Goal: Information Seeking & Learning: Learn about a topic

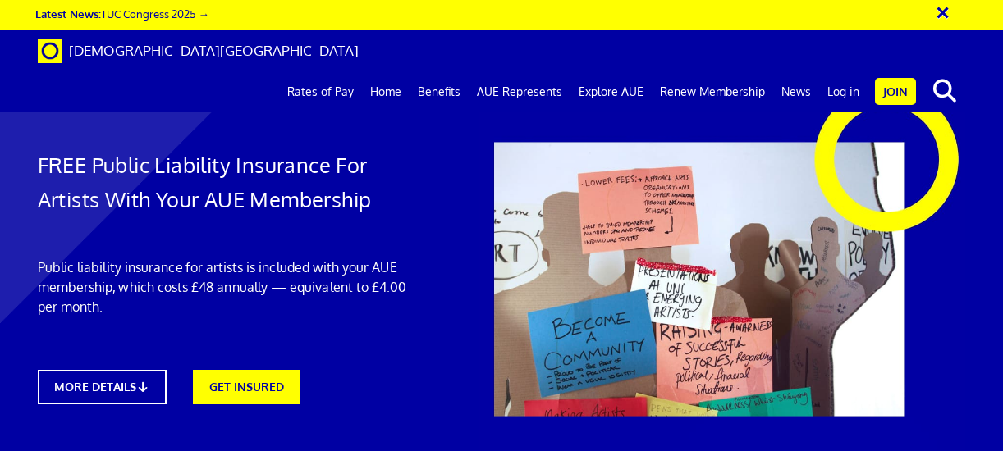
scroll to position [0, 2]
click at [255, 290] on p "Public liability insurance for artists is included with your AUE membership, wh…" at bounding box center [224, 287] width 373 height 59
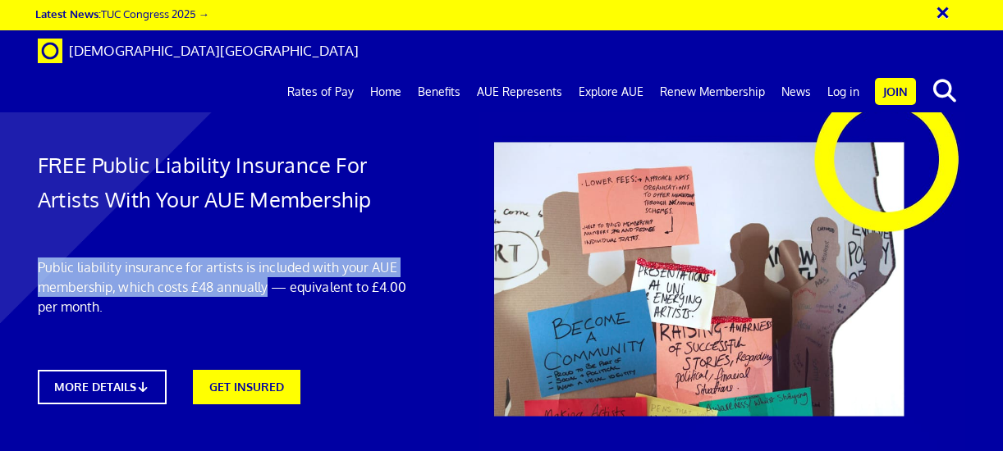
drag, startPoint x: 255, startPoint y: 290, endPoint x: 44, endPoint y: 268, distance: 212.1
click at [44, 268] on p "Public liability insurance for artists is included with your AUE membership, wh…" at bounding box center [224, 287] width 373 height 59
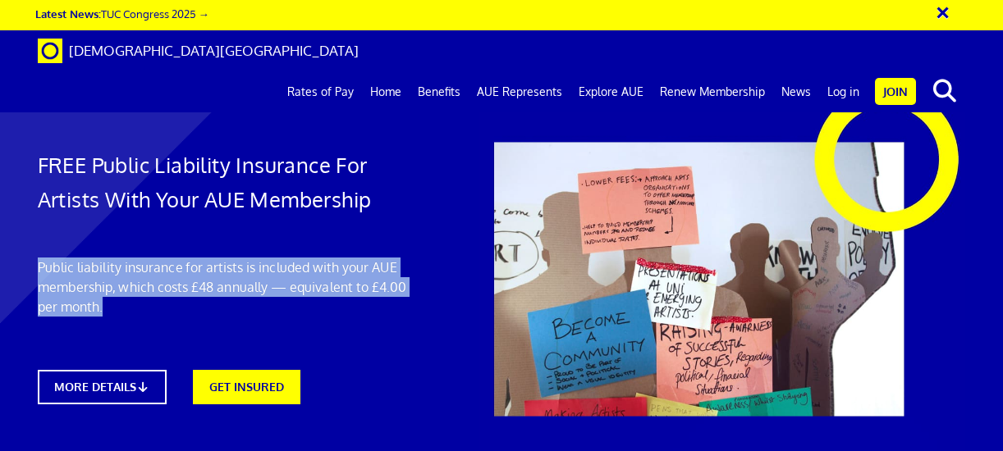
drag, startPoint x: 44, startPoint y: 268, endPoint x: 241, endPoint y: 309, distance: 201.4
click at [241, 309] on p "Public liability insurance for artists is included with your AUE membership, wh…" at bounding box center [224, 287] width 373 height 59
click at [240, 286] on p "Public liability insurance for artists is included with your AUE membership, wh…" at bounding box center [224, 287] width 373 height 59
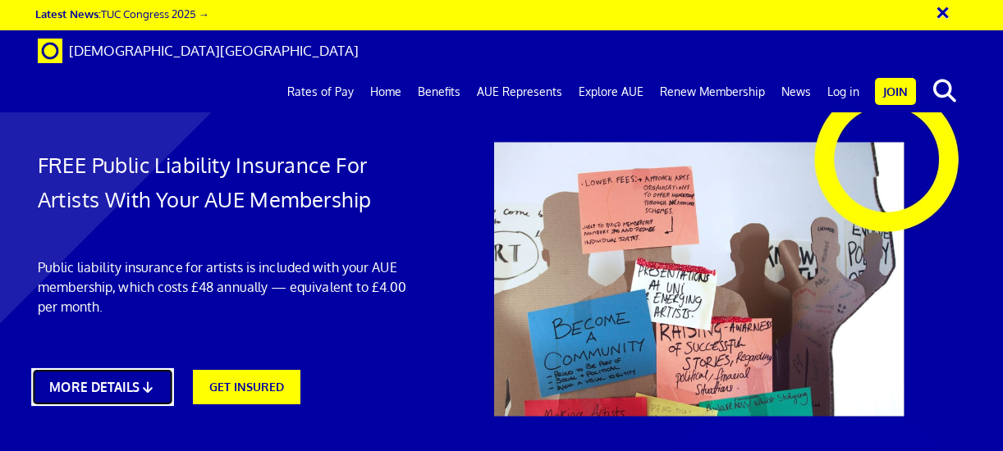
click at [143, 369] on link "MORE DETAILS" at bounding box center [102, 388] width 142 height 38
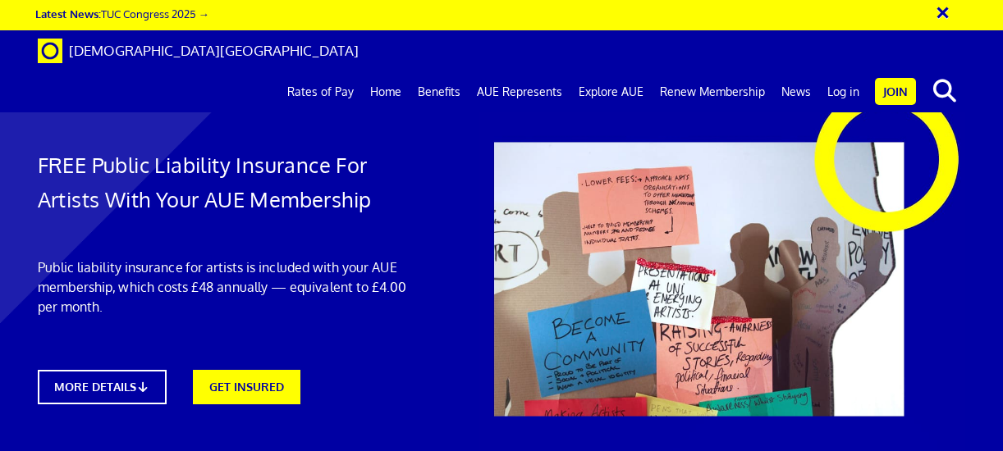
scroll to position [794, 0]
drag, startPoint x: 495, startPoint y: 153, endPoint x: 547, endPoint y: 199, distance: 69.3
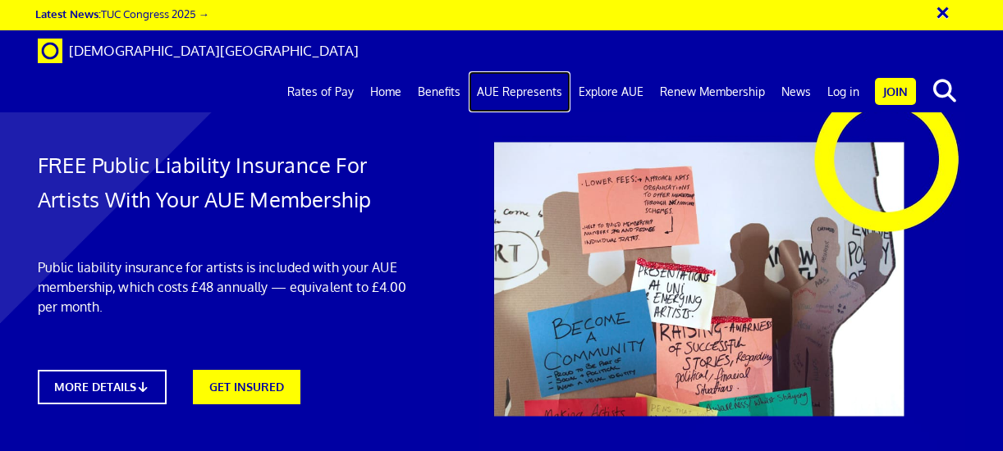
click at [520, 71] on link "AUE Represents" at bounding box center [520, 91] width 102 height 41
click at [701, 71] on link "Renew Membership" at bounding box center [712, 91] width 121 height 41
click at [394, 71] on link "Home" at bounding box center [386, 91] width 48 height 41
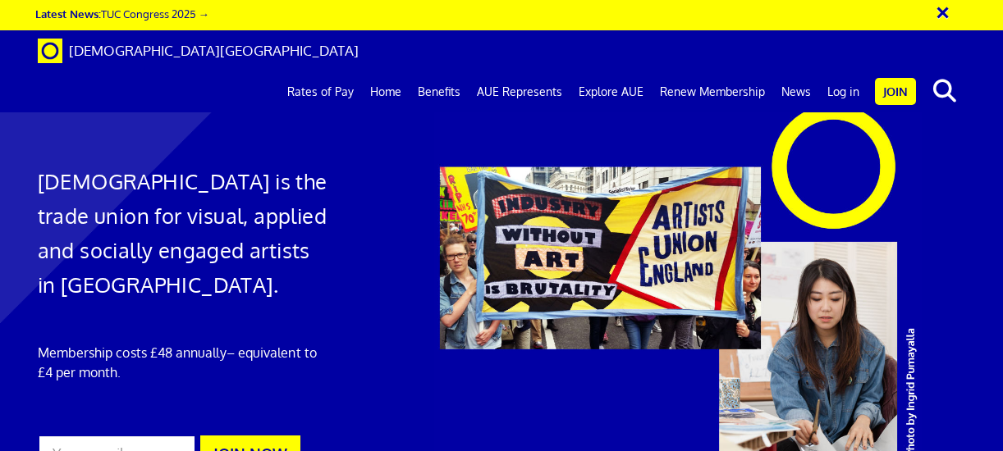
scroll to position [1395, 0]
drag, startPoint x: 482, startPoint y: 231, endPoint x: 880, endPoint y: 263, distance: 399.3
